Goal: Task Accomplishment & Management: Use online tool/utility

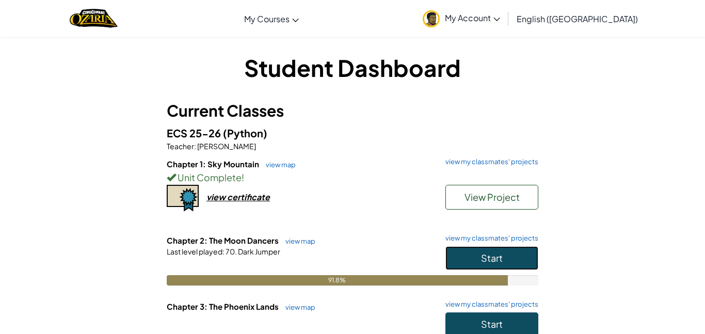
click at [507, 254] on button "Start" at bounding box center [492, 258] width 93 height 24
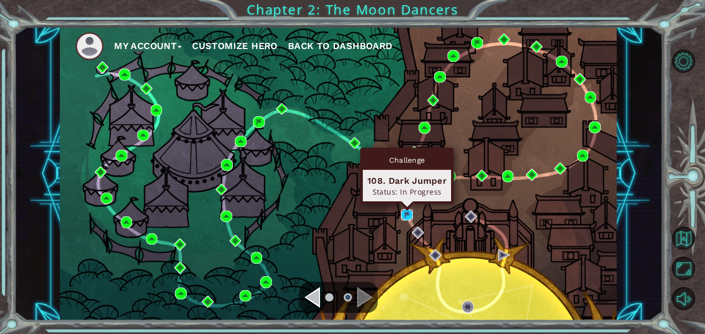
click at [406, 217] on img at bounding box center [407, 215] width 12 height 12
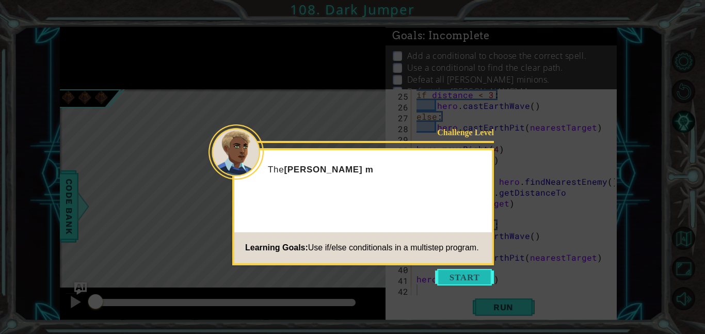
scroll to position [293, 0]
click at [454, 273] on button "Start" at bounding box center [464, 277] width 59 height 17
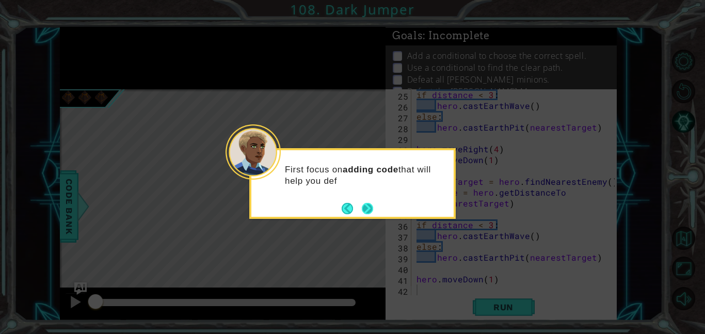
click at [366, 202] on button "Next" at bounding box center [368, 208] width 12 height 12
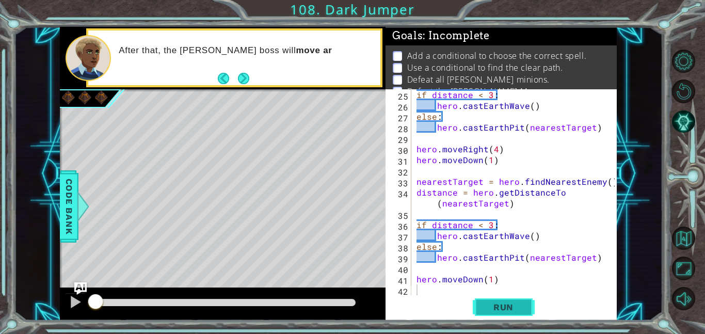
click at [507, 311] on span "Run" at bounding box center [503, 307] width 41 height 10
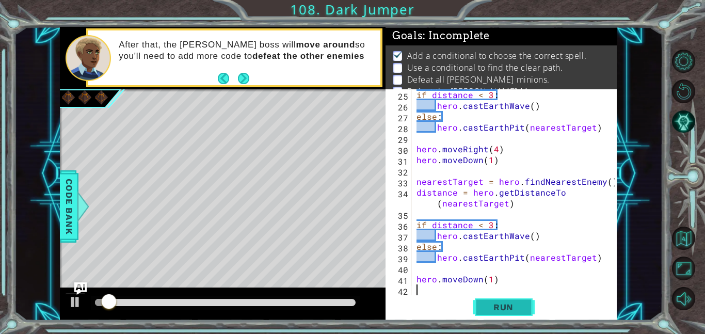
scroll to position [7, 0]
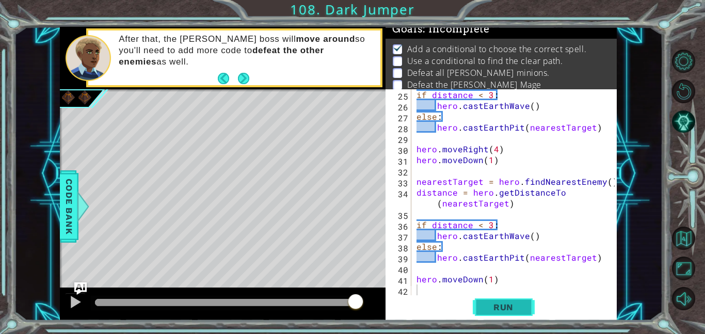
click at [504, 312] on button "Run" at bounding box center [504, 306] width 62 height 23
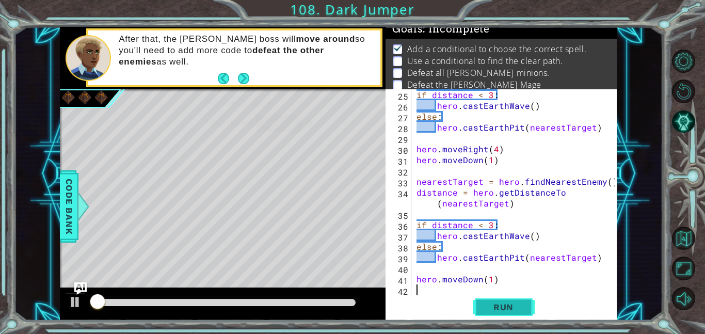
click at [503, 312] on button "Run" at bounding box center [504, 306] width 62 height 23
